Goal: Task Accomplishment & Management: Manage account settings

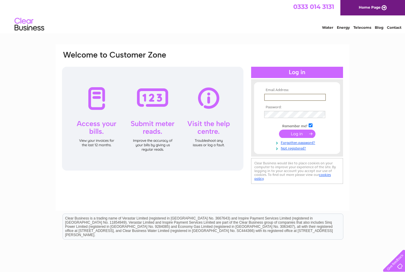
type input "[PERSON_NAME][EMAIL_ADDRESS][DOMAIN_NAME]"
click at [297, 134] on input "submit" at bounding box center [297, 133] width 36 height 8
click at [296, 132] on input "submit" at bounding box center [297, 133] width 36 height 8
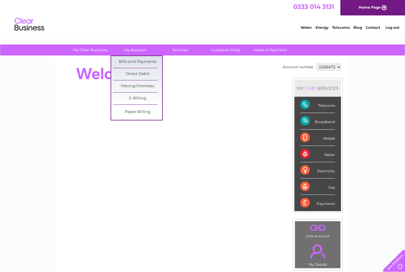
click at [131, 98] on link "E-Billing" at bounding box center [137, 98] width 49 height 12
click at [127, 60] on link "Bills and Payments" at bounding box center [137, 62] width 49 height 12
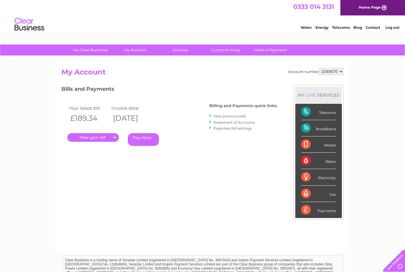
click at [92, 137] on link "." at bounding box center [93, 137] width 52 height 9
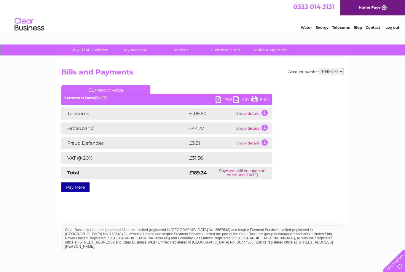
click at [250, 113] on td "Show details" at bounding box center [253, 114] width 37 height 12
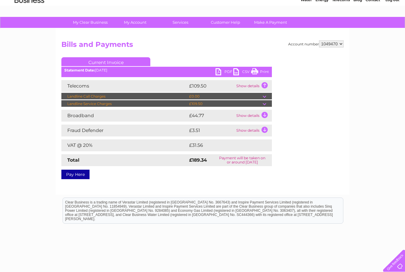
scroll to position [19, 0]
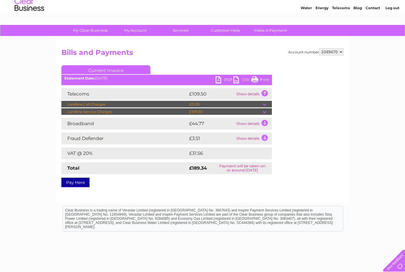
click at [37, 137] on div "My Clear Business Login Details My Details My Preferences Link Account My Accou…" at bounding box center [202, 164] width 405 height 279
click at [84, 110] on td "Landline Service Charges" at bounding box center [124, 111] width 126 height 7
click at [82, 112] on td "Landline Service Charges" at bounding box center [124, 111] width 126 height 7
click at [265, 121] on td "Show details" at bounding box center [253, 124] width 37 height 12
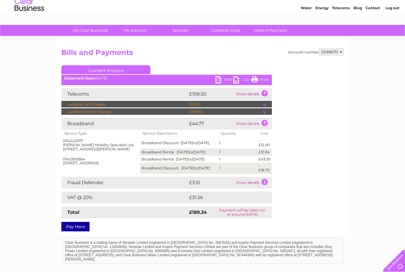
click at [77, 110] on td "Landline Service Charges" at bounding box center [124, 111] width 126 height 7
click at [80, 112] on td "Landline Service Charges" at bounding box center [124, 111] width 126 height 7
click at [268, 112] on td at bounding box center [267, 111] width 9 height 7
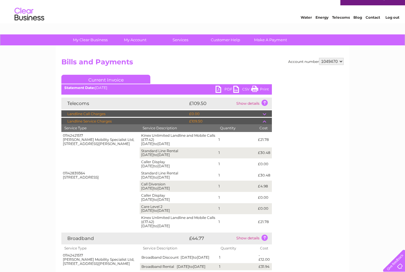
scroll to position [9, 0]
